Goal: Find specific page/section: Find specific page/section

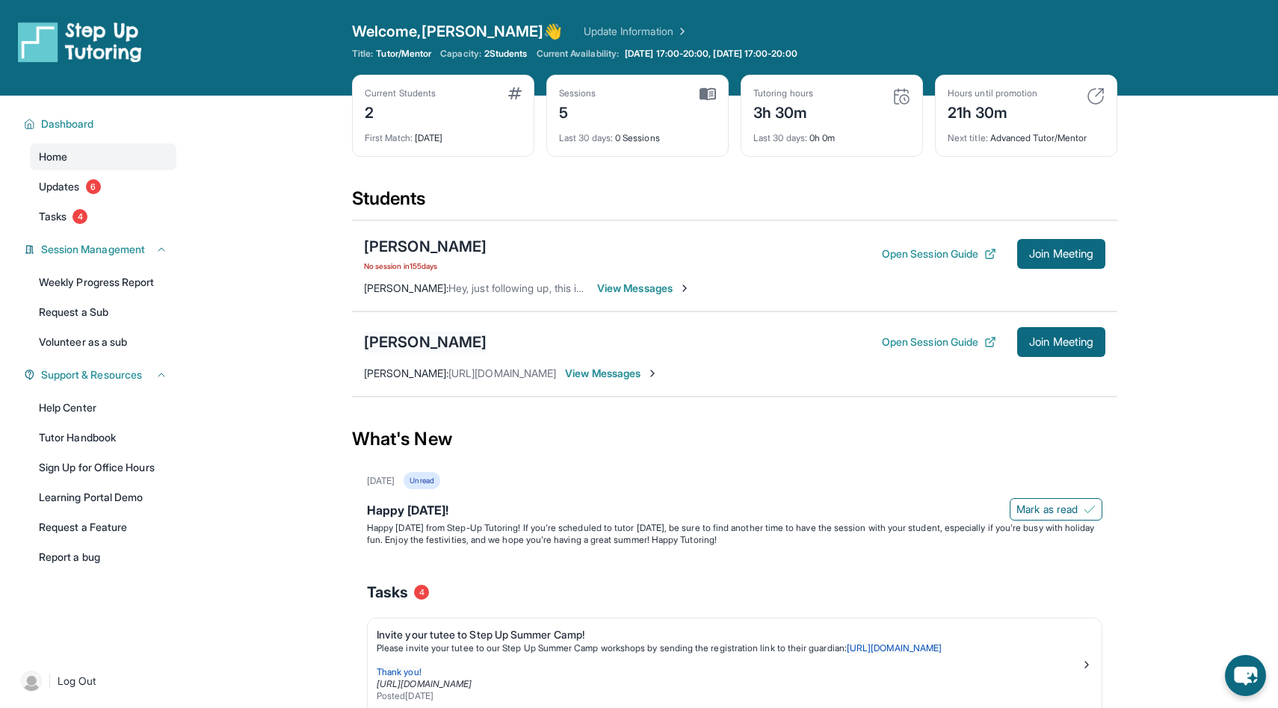
click at [460, 336] on div "[PERSON_NAME]" at bounding box center [425, 342] width 123 height 21
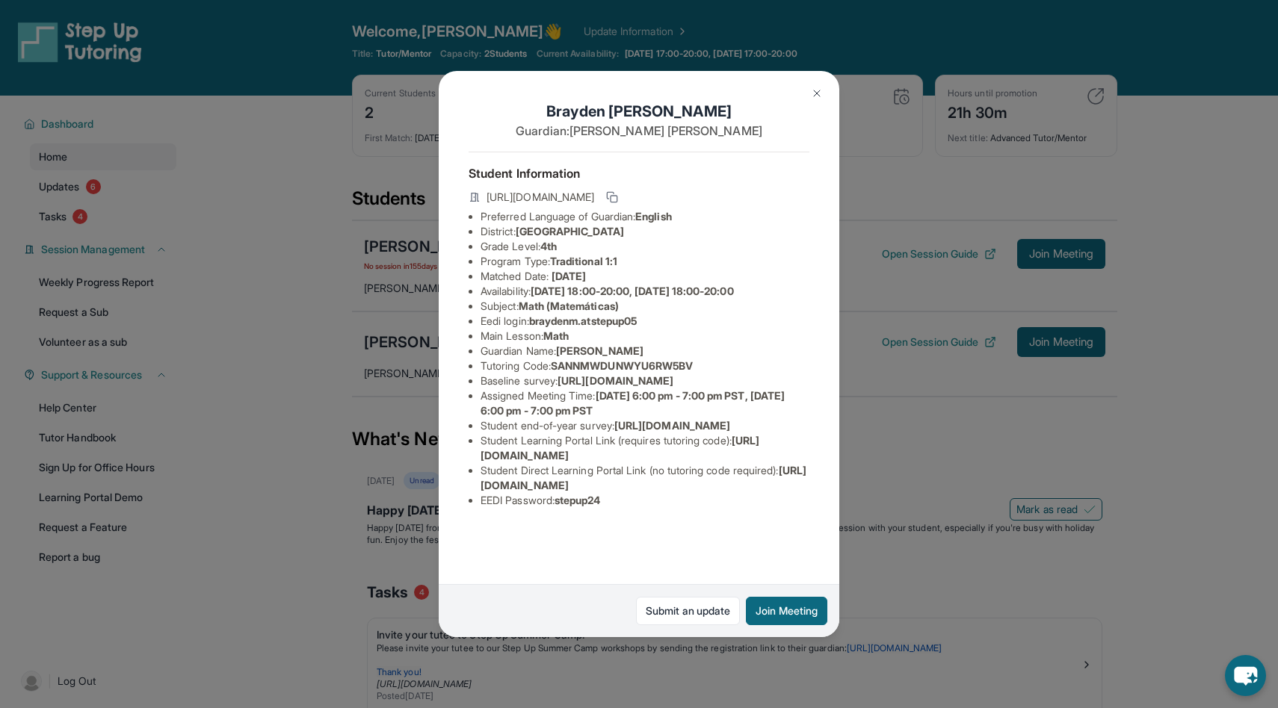
click at [624, 233] on span "[GEOGRAPHIC_DATA]" at bounding box center [570, 231] width 108 height 13
click at [755, 245] on li "Grade Level: 4th" at bounding box center [644, 246] width 329 height 15
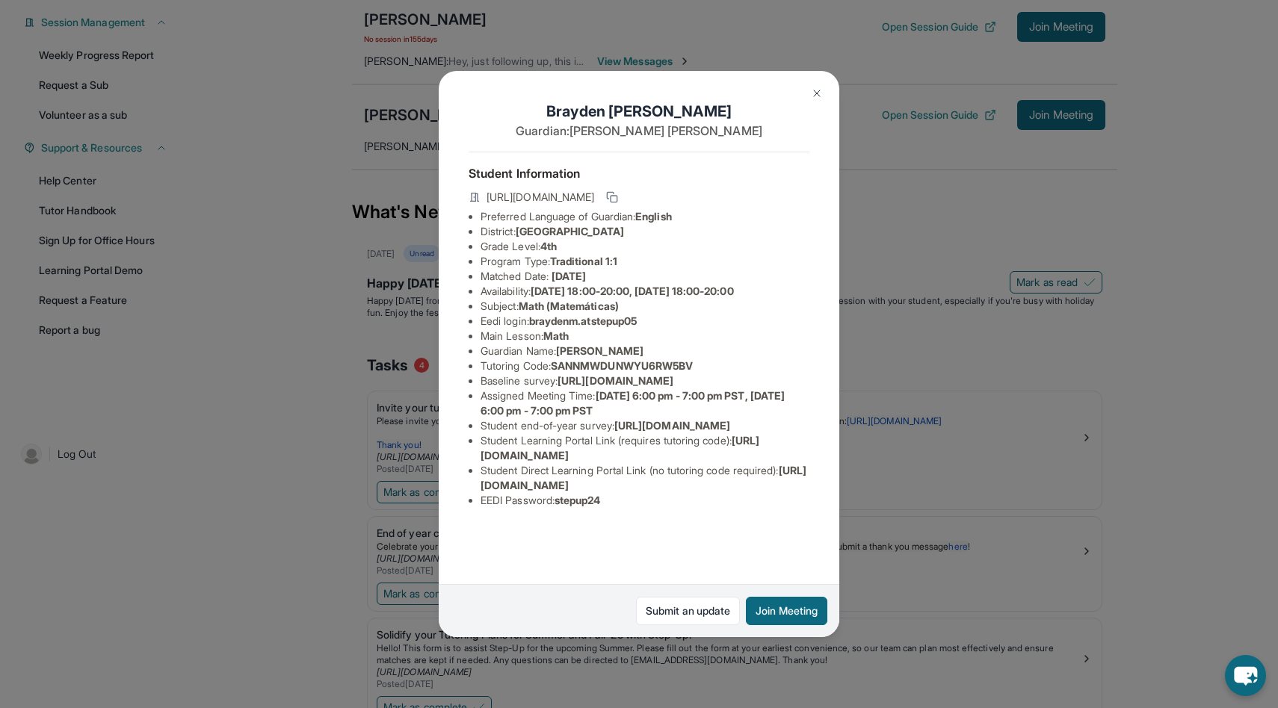
scroll to position [231, 0]
click at [813, 93] on img at bounding box center [817, 93] width 12 height 12
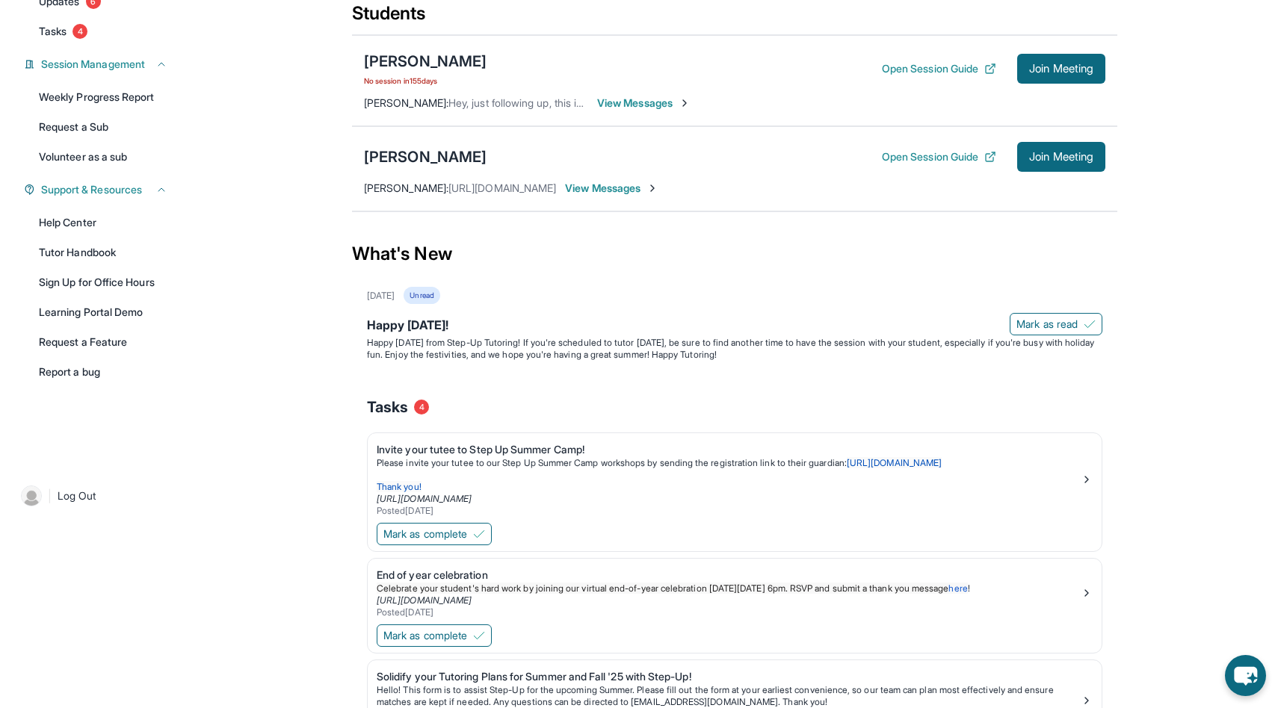
scroll to position [0, 0]
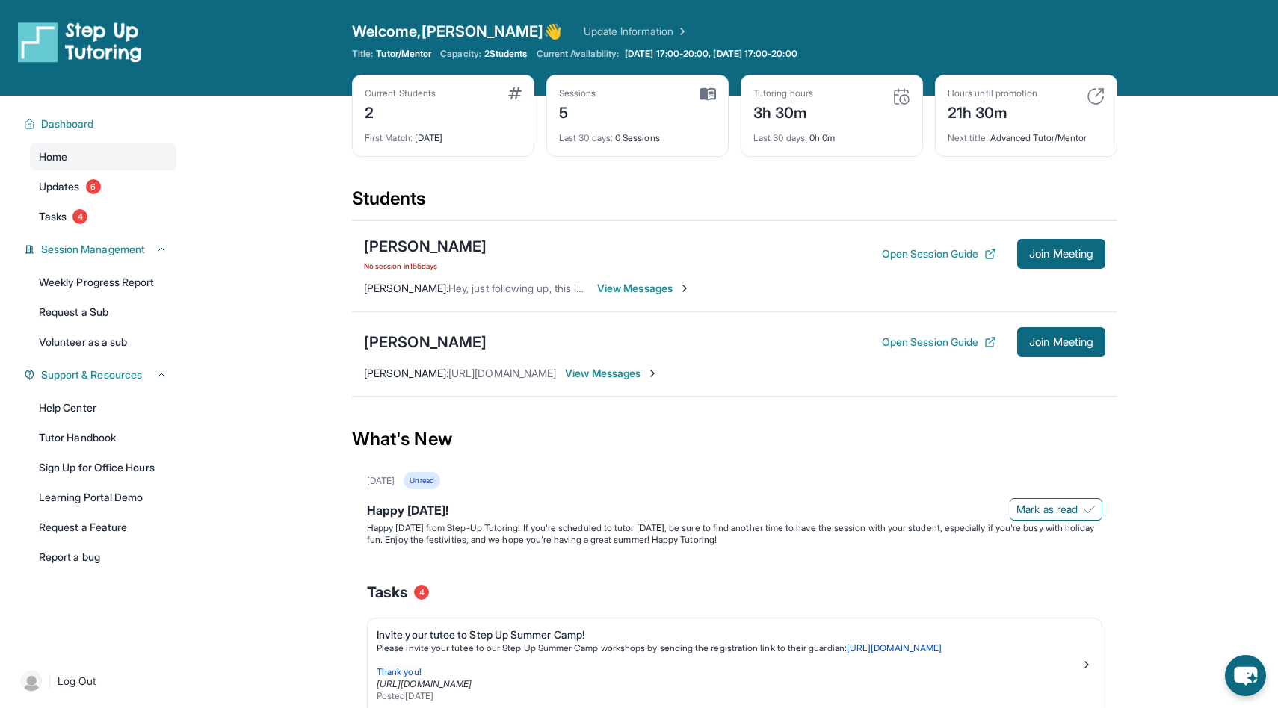
click at [510, 55] on span "2 Students" at bounding box center [505, 54] width 43 height 12
click at [584, 28] on link "Update Information" at bounding box center [636, 31] width 105 height 15
